Goal: Find specific page/section: Find specific page/section

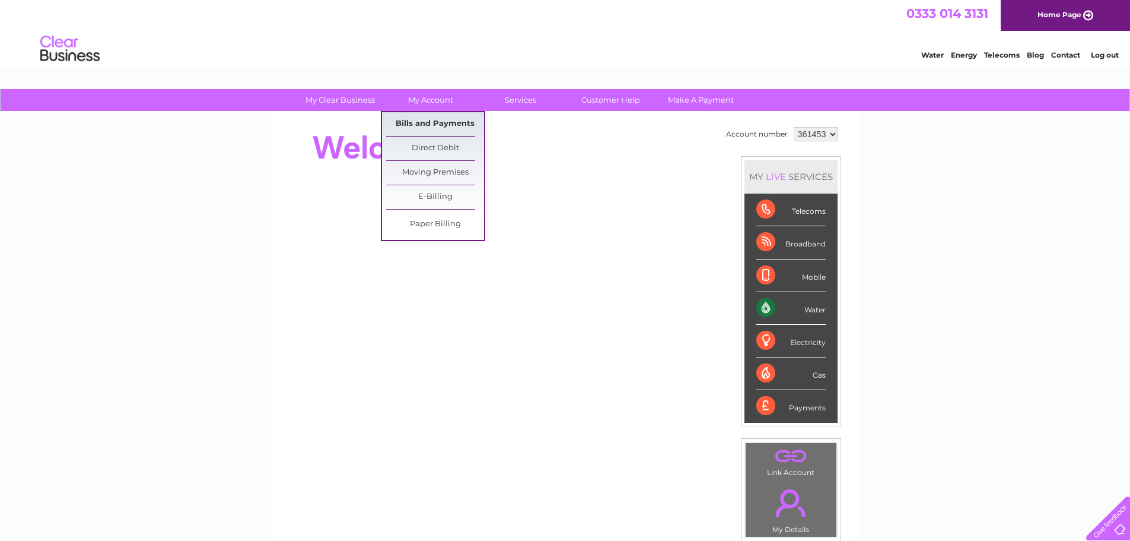
click at [431, 119] on link "Bills and Payments" at bounding box center [435, 124] width 98 height 24
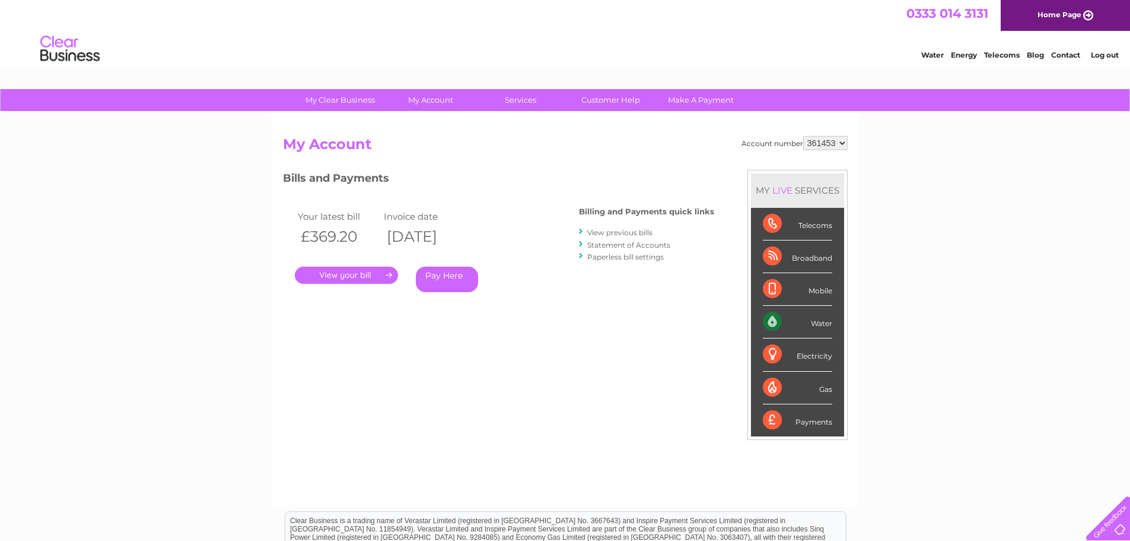
click at [340, 277] on link "." at bounding box center [346, 274] width 103 height 17
